Goal: Information Seeking & Learning: Check status

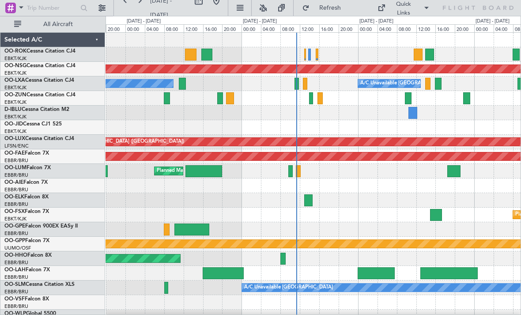
click at [324, 59] on div at bounding box center [313, 54] width 415 height 15
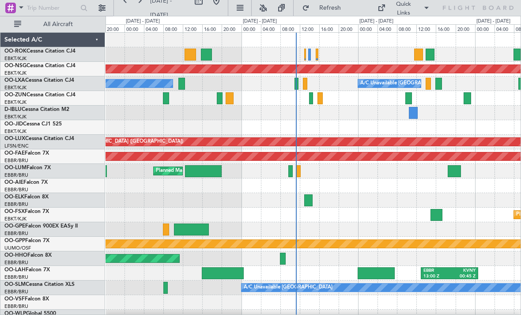
click at [305, 55] on div at bounding box center [306, 55] width 2 height 12
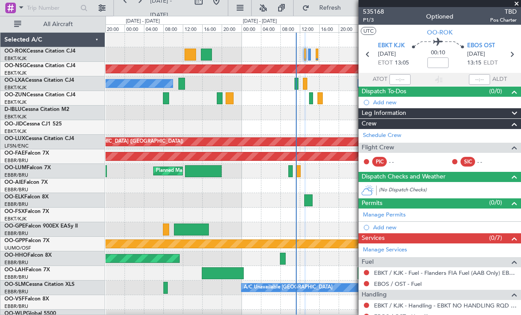
click at [516, 4] on span at bounding box center [517, 4] width 9 height 8
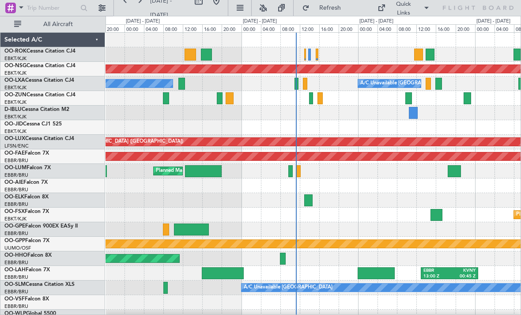
click at [317, 57] on div at bounding box center [317, 55] width 3 height 12
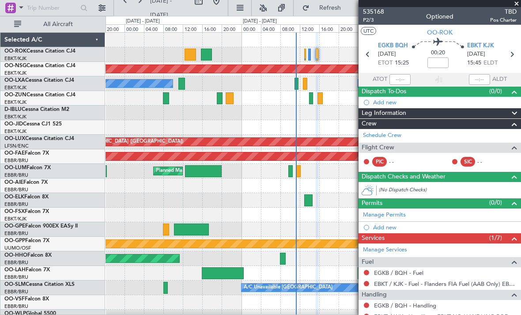
click at [517, 6] on span at bounding box center [517, 4] width 9 height 8
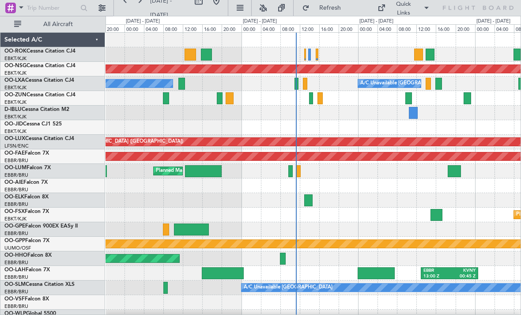
click at [307, 58] on div at bounding box center [313, 54] width 415 height 15
click at [310, 56] on div at bounding box center [309, 55] width 3 height 12
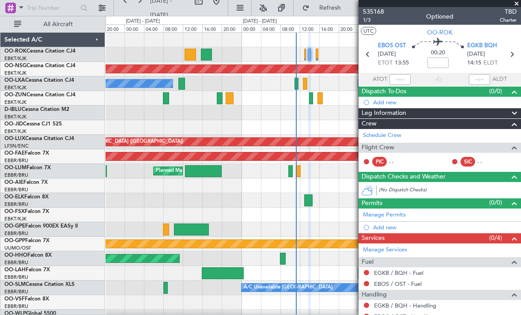
click at [518, 6] on span at bounding box center [517, 4] width 9 height 8
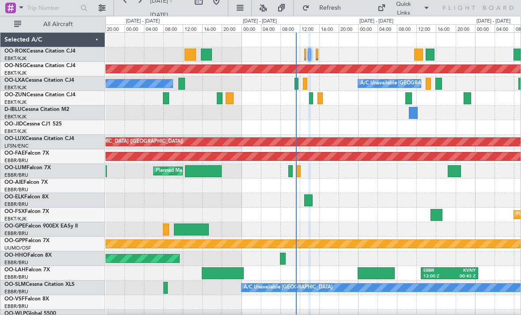
type input "0"
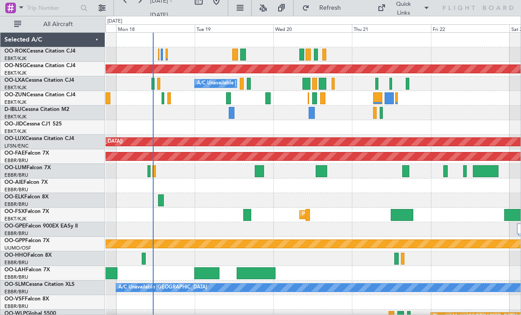
click at [324, 59] on div at bounding box center [325, 55] width 4 height 12
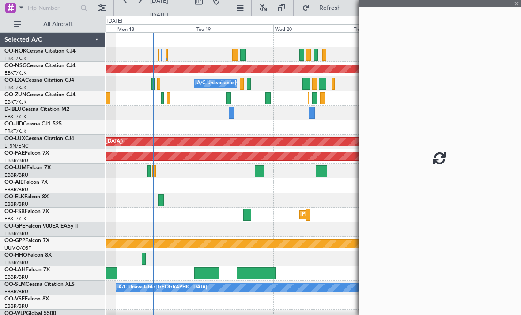
click at [517, 4] on div at bounding box center [440, 157] width 163 height 315
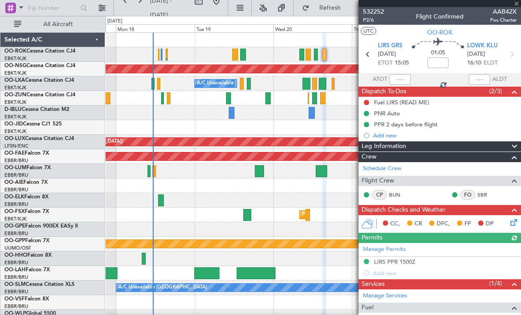
click at [517, 4] on div at bounding box center [440, 3] width 163 height 7
click at [518, 5] on span at bounding box center [517, 4] width 9 height 8
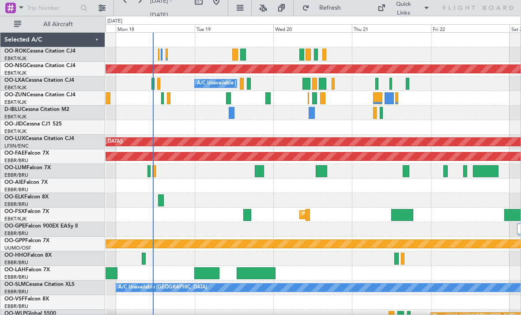
click at [300, 57] on div at bounding box center [302, 55] width 5 height 12
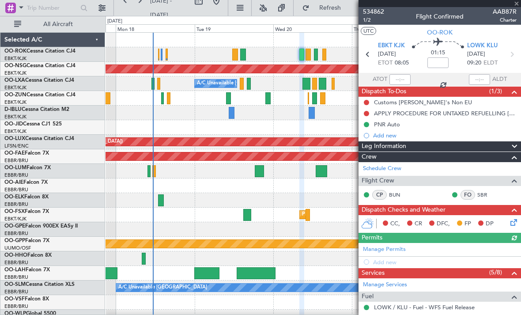
click at [518, 4] on div at bounding box center [440, 3] width 163 height 7
click at [516, 6] on span at bounding box center [517, 4] width 9 height 8
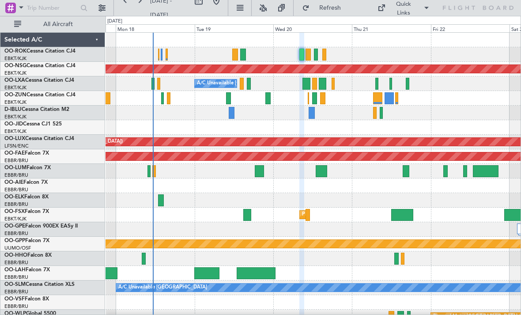
type input "0"
click at [307, 85] on div at bounding box center [307, 84] width 8 height 12
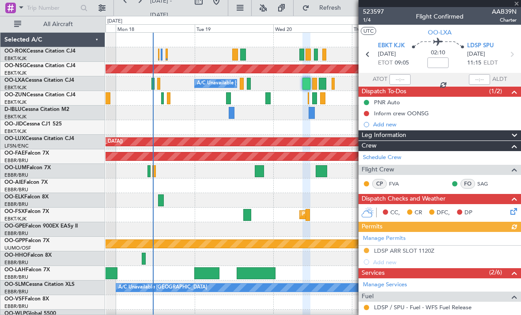
click at [519, 5] on div at bounding box center [440, 3] width 163 height 7
click at [516, 6] on span at bounding box center [517, 4] width 9 height 8
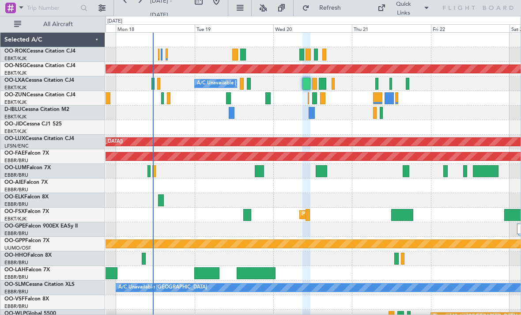
type input "0"
click at [313, 101] on div at bounding box center [314, 98] width 5 height 12
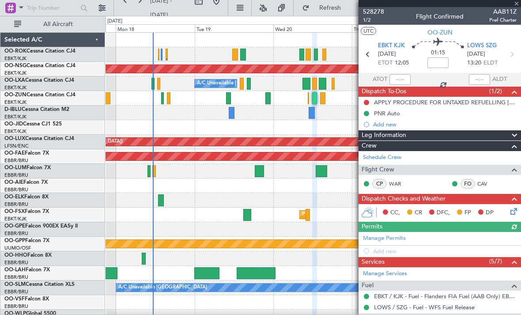
click at [517, 5] on div at bounding box center [440, 3] width 163 height 7
click at [517, 5] on span at bounding box center [517, 4] width 9 height 8
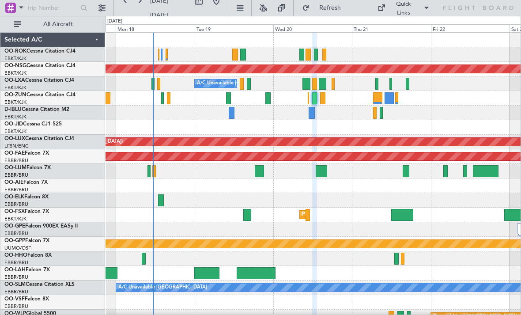
type input "0"
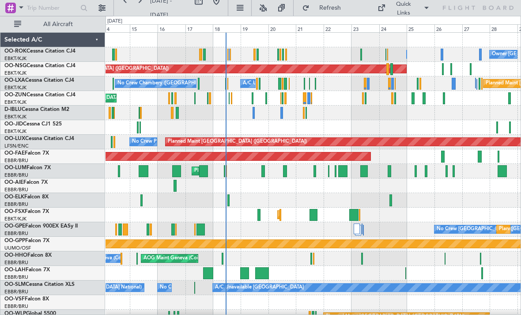
click at [228, 55] on div at bounding box center [228, 55] width 1 height 12
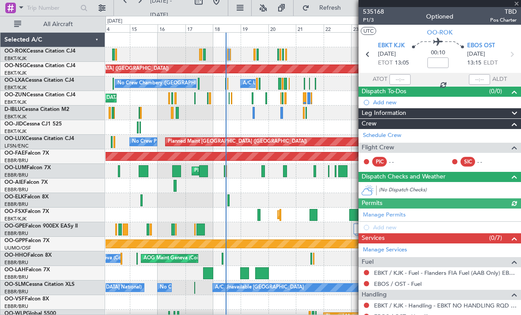
click at [516, 4] on div at bounding box center [440, 3] width 163 height 7
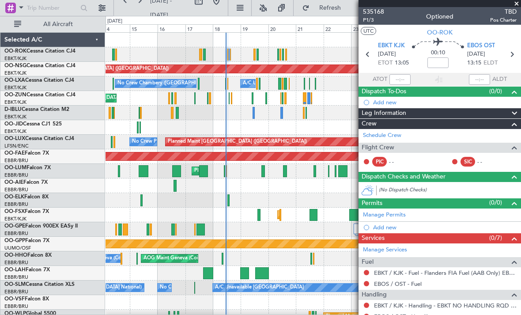
click at [517, 4] on span at bounding box center [517, 4] width 9 height 8
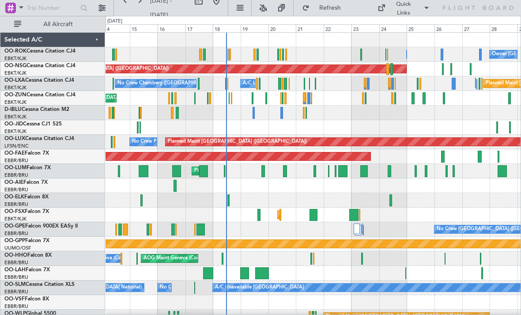
click at [339, 9] on span "Refresh" at bounding box center [330, 8] width 37 height 6
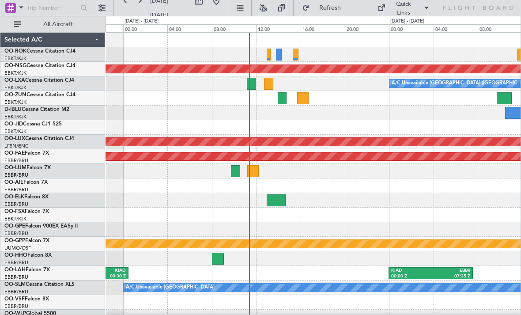
click at [269, 56] on div at bounding box center [269, 55] width 4 height 12
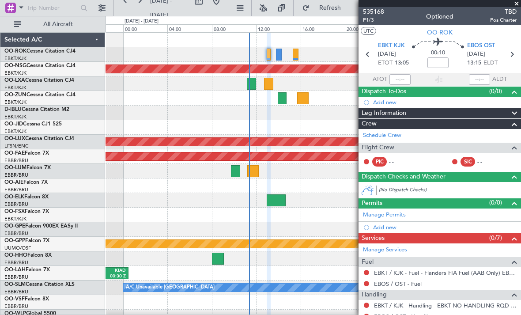
click at [518, 6] on span at bounding box center [517, 4] width 9 height 8
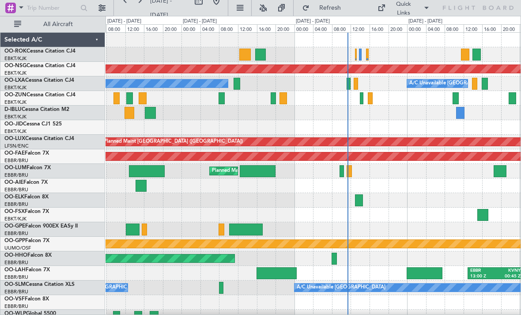
click at [360, 99] on div at bounding box center [362, 98] width 4 height 12
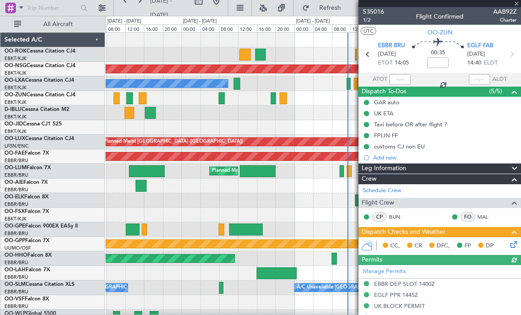
click at [517, 3] on div at bounding box center [440, 3] width 163 height 7
click at [516, 5] on span at bounding box center [517, 4] width 9 height 8
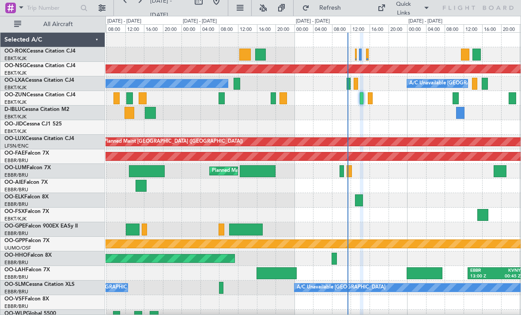
type input "0"
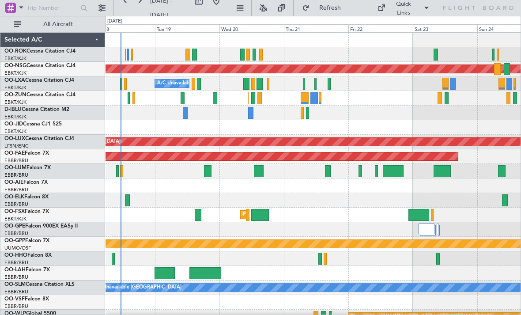
click at [315, 82] on div at bounding box center [316, 84] width 2 height 12
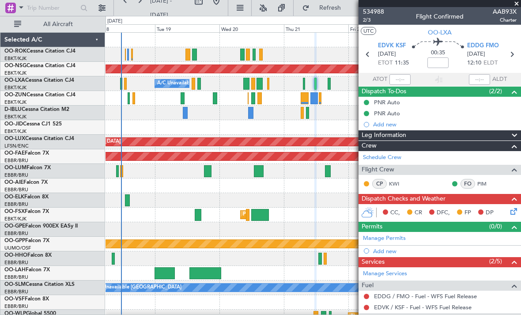
click at [517, 1] on span at bounding box center [517, 4] width 9 height 8
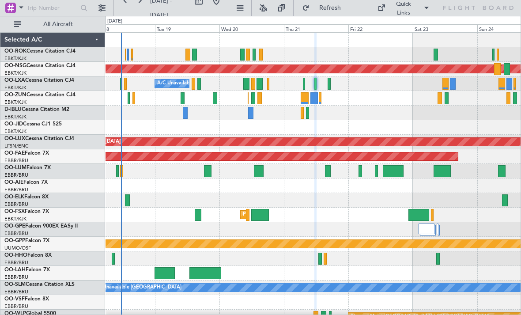
type input "0"
click at [300, 108] on div at bounding box center [313, 113] width 415 height 15
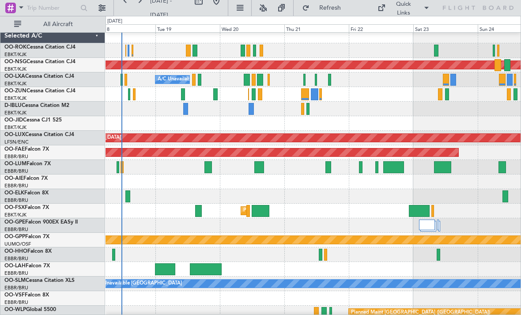
click at [306, 93] on div at bounding box center [305, 94] width 8 height 12
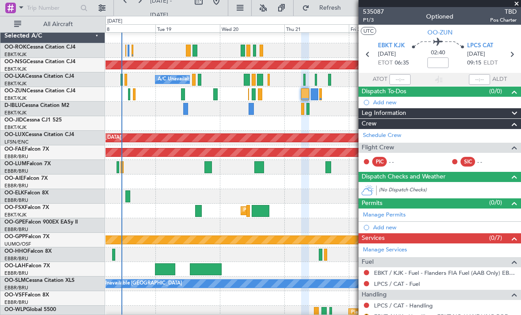
click at [518, 5] on span at bounding box center [517, 4] width 9 height 8
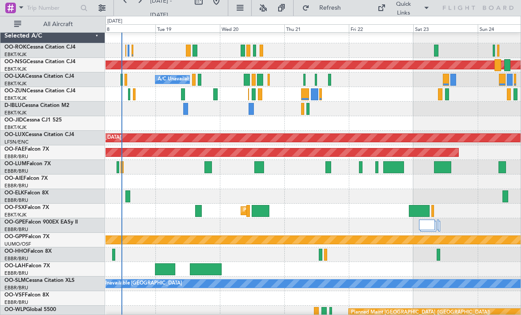
click at [262, 95] on div at bounding box center [260, 94] width 4 height 12
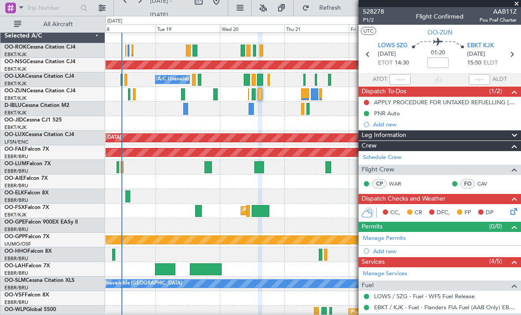
click at [517, 4] on span at bounding box center [517, 4] width 9 height 8
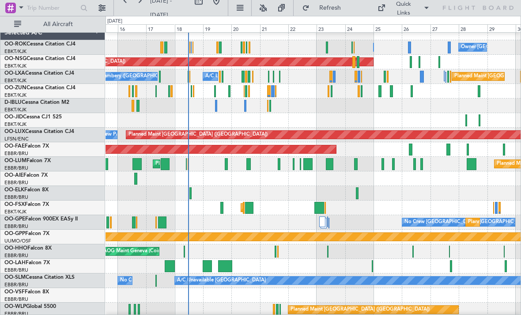
scroll to position [0, 0]
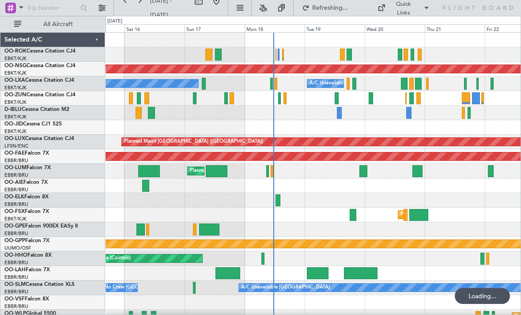
click at [286, 53] on div at bounding box center [313, 54] width 415 height 15
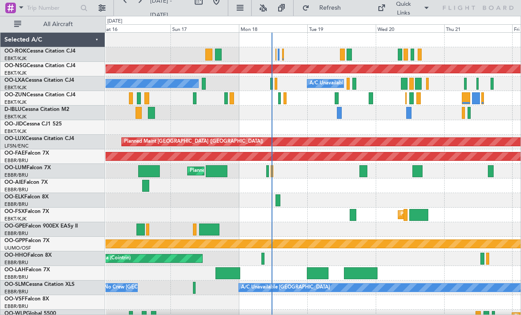
click at [276, 55] on div at bounding box center [276, 55] width 1 height 12
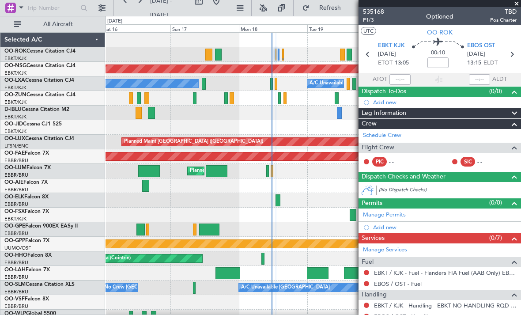
click at [518, 3] on span at bounding box center [517, 4] width 9 height 8
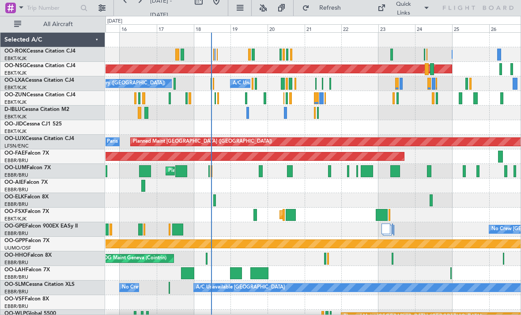
click at [237, 274] on div at bounding box center [236, 273] width 12 height 12
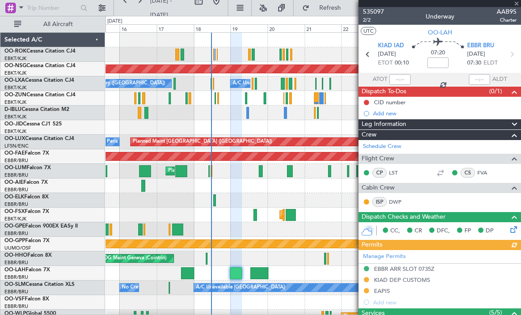
click at [518, 5] on div at bounding box center [440, 3] width 163 height 7
click at [519, 4] on span at bounding box center [517, 4] width 9 height 8
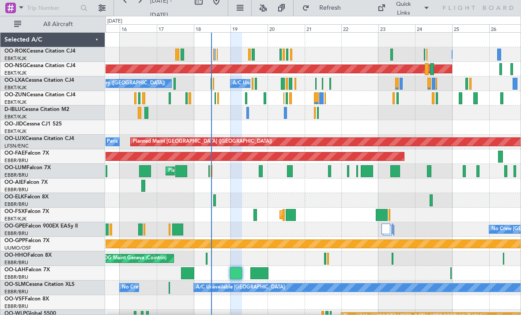
type input "0"
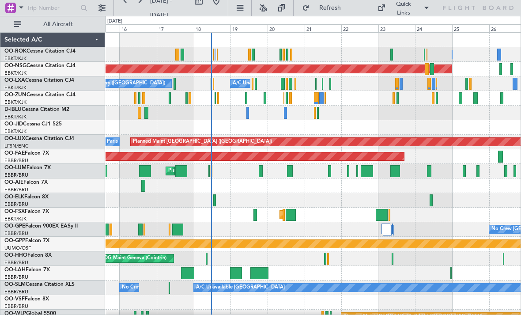
click at [167, 287] on div "A/C Unavailable Monchengladbach No Crew Brussels (Brussels National) No Crew Br…" at bounding box center [313, 288] width 415 height 15
click at [169, 286] on div at bounding box center [169, 288] width 1 height 12
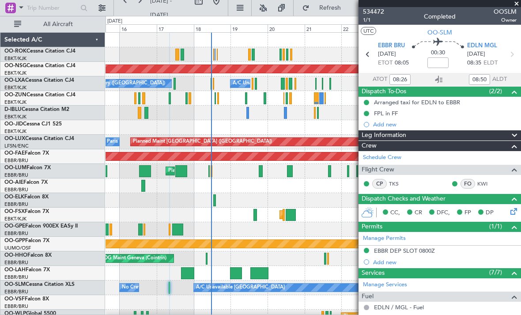
click at [518, 4] on span at bounding box center [517, 4] width 9 height 8
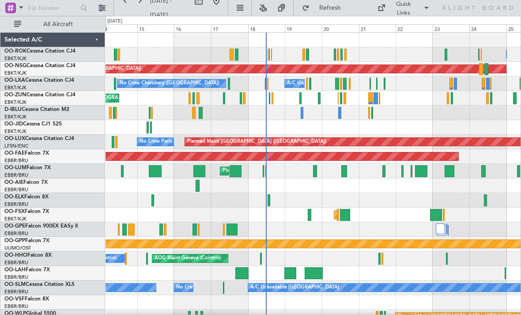
click at [331, 6] on span "Refresh" at bounding box center [330, 8] width 37 height 6
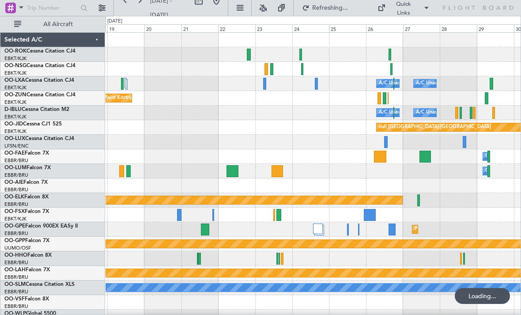
click at [302, 52] on div at bounding box center [301, 55] width 3 height 12
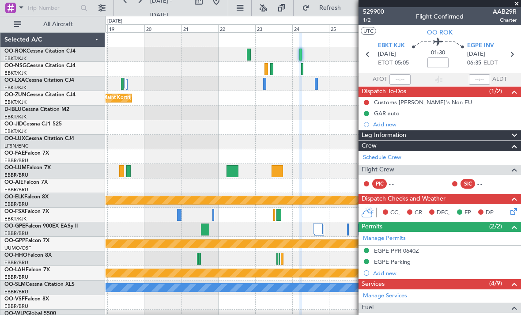
click at [517, 6] on span at bounding box center [517, 4] width 9 height 8
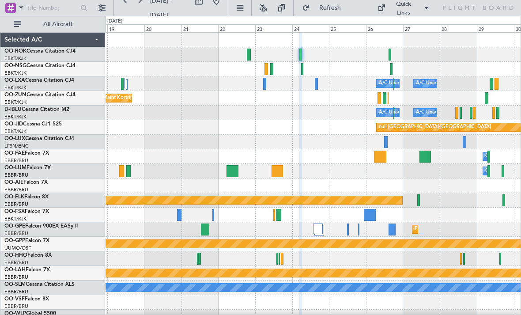
type input "0"
click at [303, 68] on div at bounding box center [302, 69] width 2 height 12
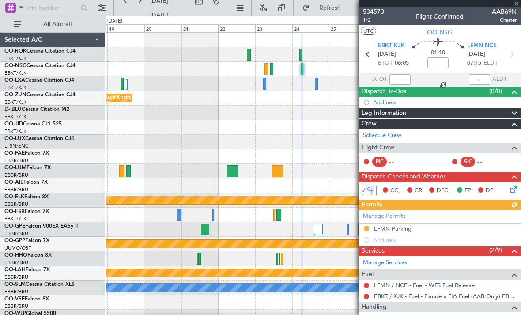
click at [520, 2] on div at bounding box center [440, 3] width 163 height 7
click at [519, 6] on div at bounding box center [440, 3] width 163 height 7
click at [517, 6] on span at bounding box center [517, 4] width 9 height 8
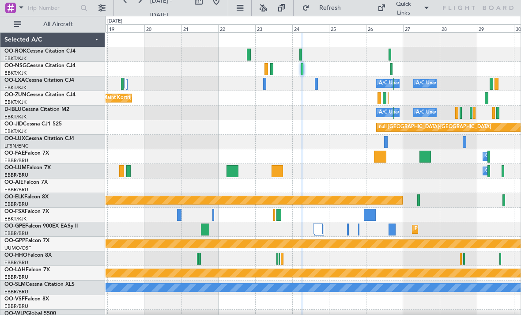
type input "0"
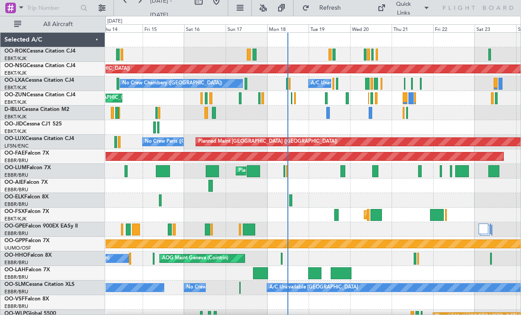
click at [409, 116] on div "No Crew [GEOGRAPHIC_DATA] ([GEOGRAPHIC_DATA] National)" at bounding box center [313, 113] width 415 height 15
click at [407, 114] on div at bounding box center [408, 113] width 2 height 12
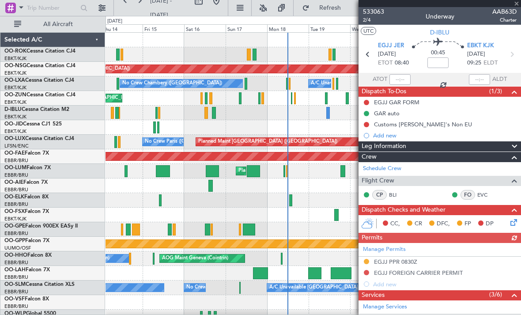
click at [518, 2] on div at bounding box center [440, 3] width 163 height 7
click at [516, 4] on span at bounding box center [517, 4] width 9 height 8
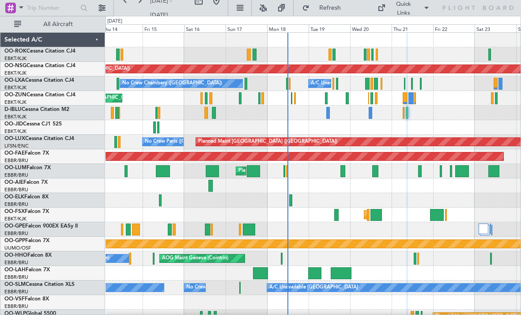
type input "0"
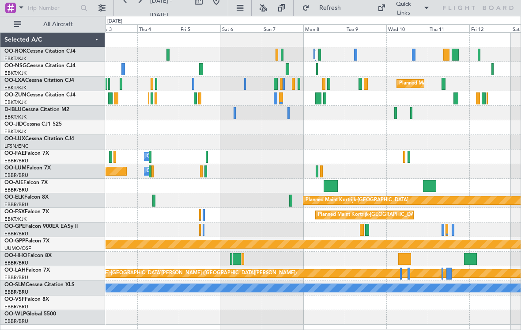
click at [316, 98] on div at bounding box center [319, 98] width 7 height 12
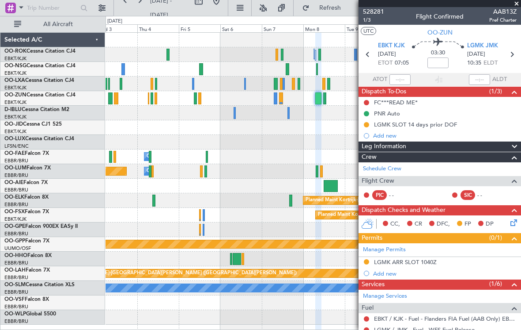
click at [516, 5] on span at bounding box center [517, 4] width 9 height 8
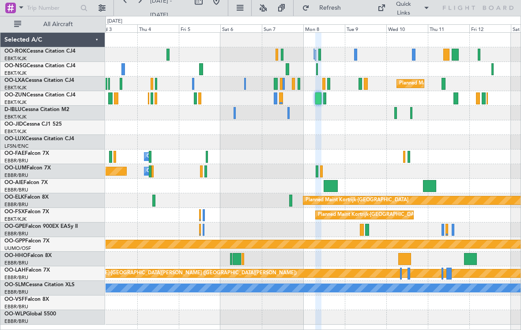
type input "0"
click at [457, 97] on div at bounding box center [456, 98] width 5 height 12
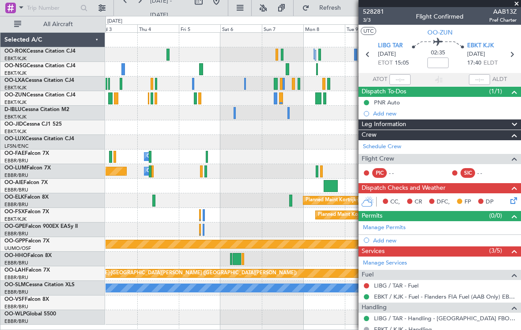
click at [517, 4] on span at bounding box center [517, 4] width 9 height 8
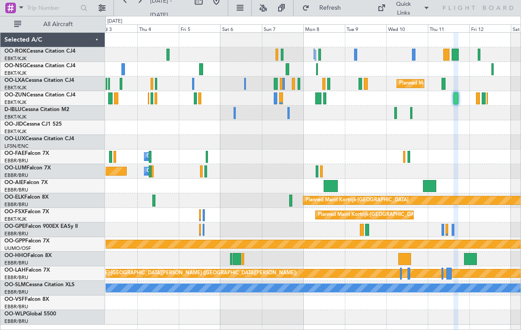
type input "0"
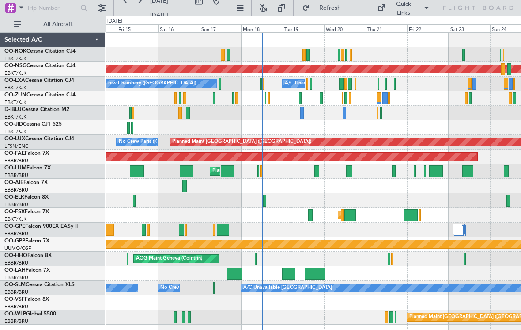
click at [345, 6] on span "Refresh" at bounding box center [330, 8] width 37 height 6
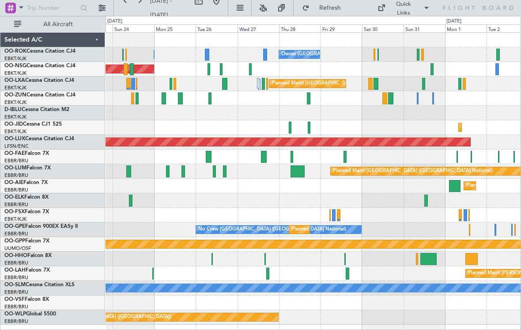
click at [385, 98] on div at bounding box center [385, 98] width 5 height 12
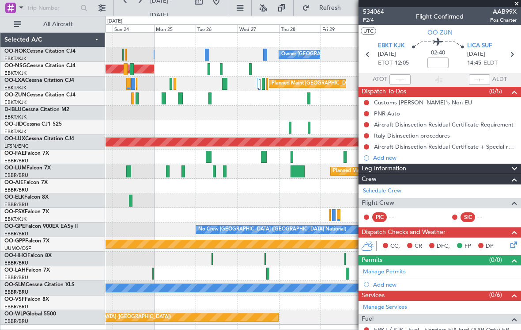
click at [519, 5] on span at bounding box center [517, 4] width 9 height 8
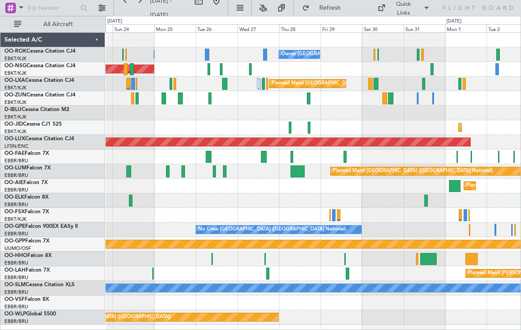
click at [422, 11] on span at bounding box center [427, 8] width 11 height 11
click at [415, 49] on button "Crew Board" at bounding box center [414, 50] width 66 height 21
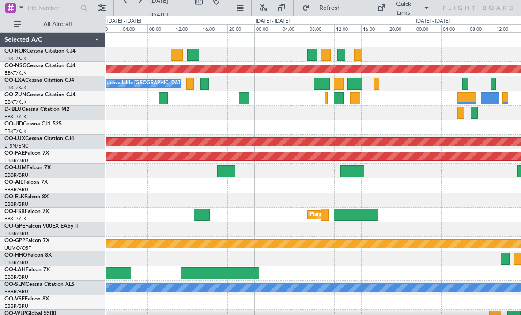
click at [417, 61] on div at bounding box center [313, 54] width 415 height 15
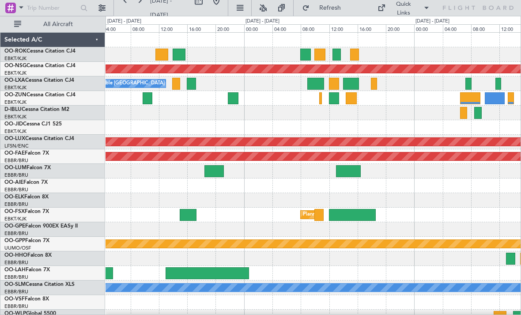
click at [305, 57] on div at bounding box center [306, 55] width 10 height 12
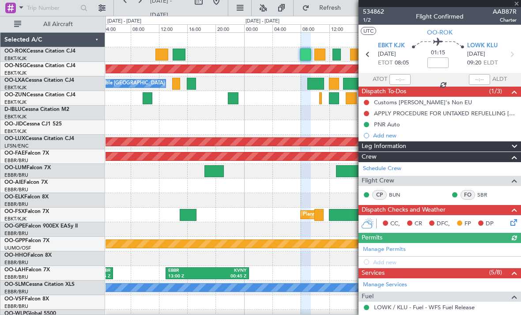
click at [518, 5] on div at bounding box center [440, 3] width 163 height 7
click at [518, 3] on div at bounding box center [440, 3] width 163 height 7
click at [517, 6] on span at bounding box center [517, 4] width 9 height 8
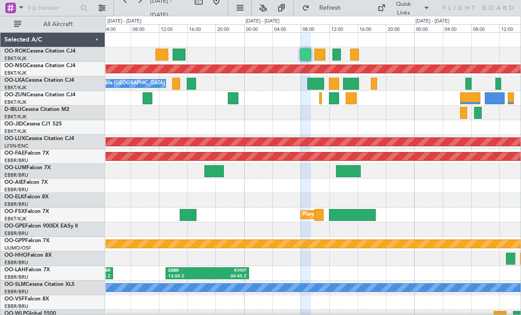
type input "0"
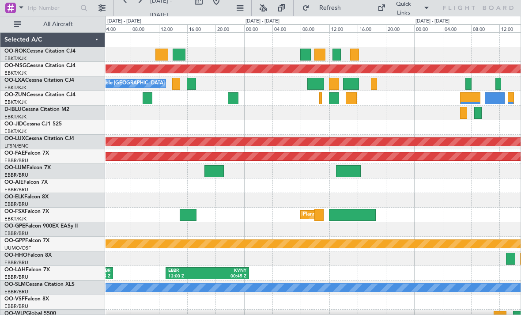
click at [319, 56] on div at bounding box center [320, 55] width 11 height 12
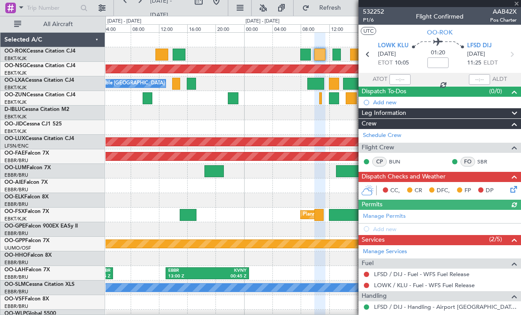
click at [517, 6] on span at bounding box center [517, 4] width 9 height 8
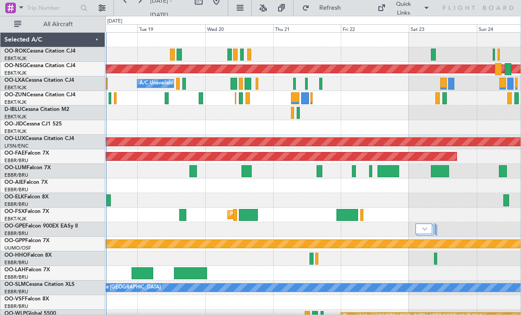
click at [258, 83] on div at bounding box center [257, 84] width 3 height 12
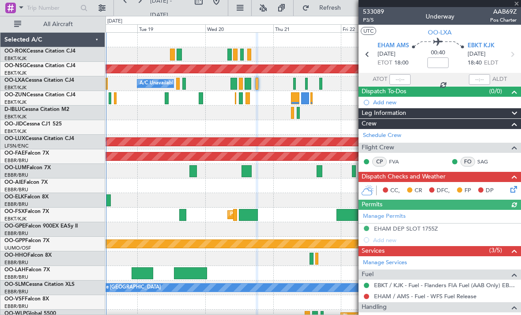
click at [518, 5] on div at bounding box center [440, 3] width 163 height 7
click at [513, 5] on span at bounding box center [517, 4] width 9 height 8
